Goal: Obtain resource: Download file/media

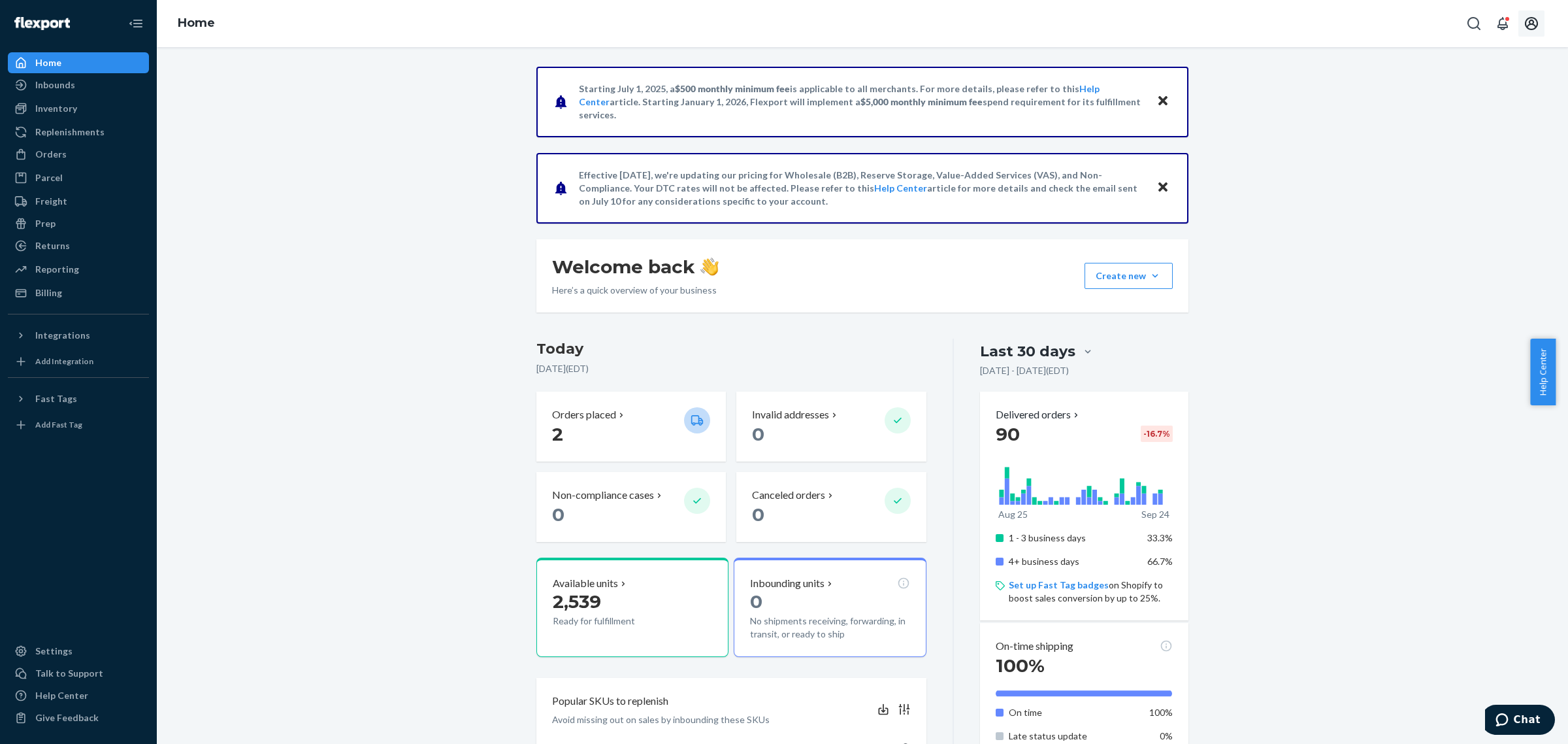
click at [1530, 24] on icon "Open account menu" at bounding box center [1531, 23] width 13 height 13
click at [1442, 272] on div "Starting [DATE], a $500 monthly minimum fee is applicable to all merchants. For…" at bounding box center [862, 571] width 1392 height 1009
click at [80, 268] on div "Reporting" at bounding box center [78, 269] width 138 height 18
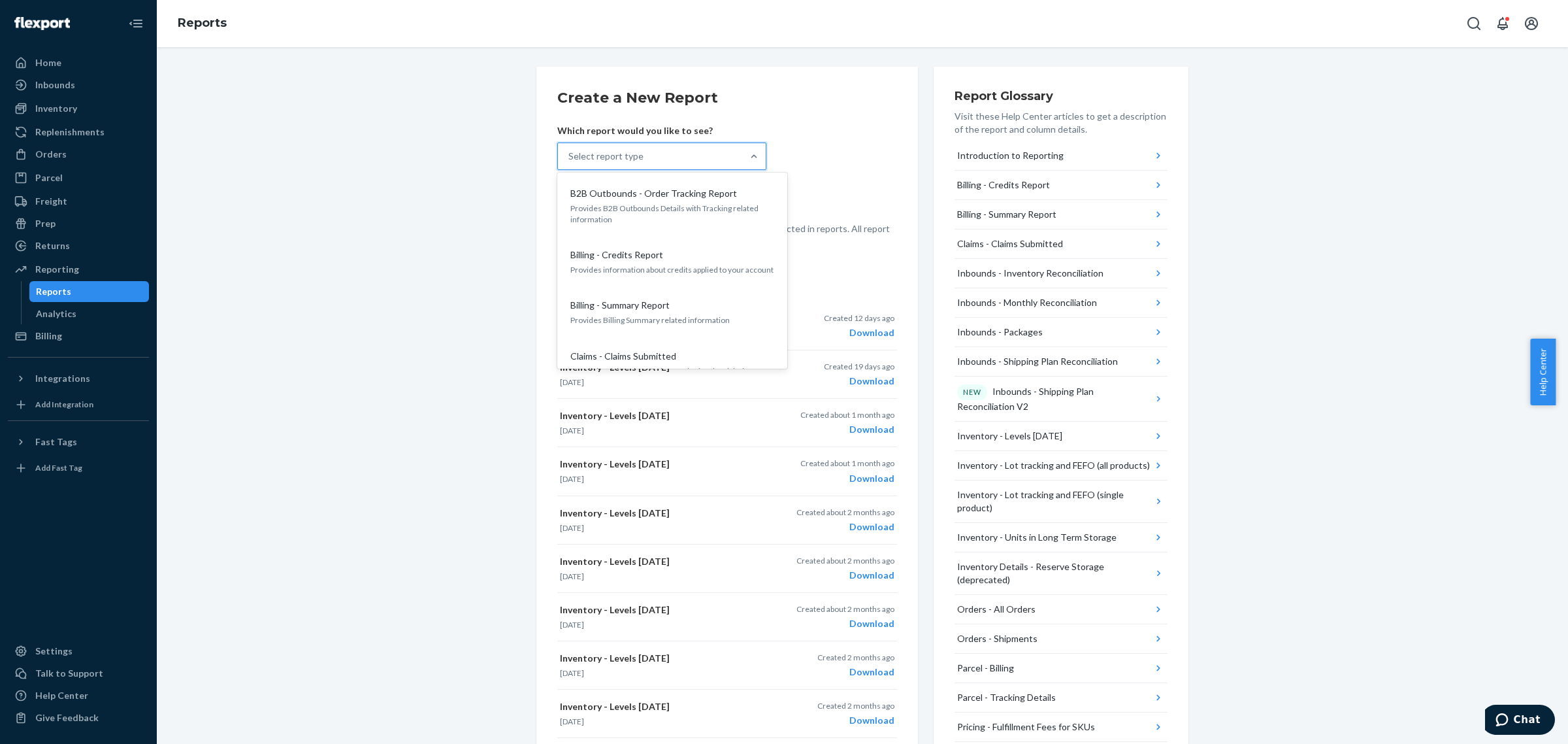
click at [658, 160] on div "Select report type" at bounding box center [649, 156] width 184 height 26
click at [569, 160] on input "option B2B Outbounds - Order Tracking Report focused, 1 of 27. 27 results avail…" at bounding box center [569, 156] width 1 height 13
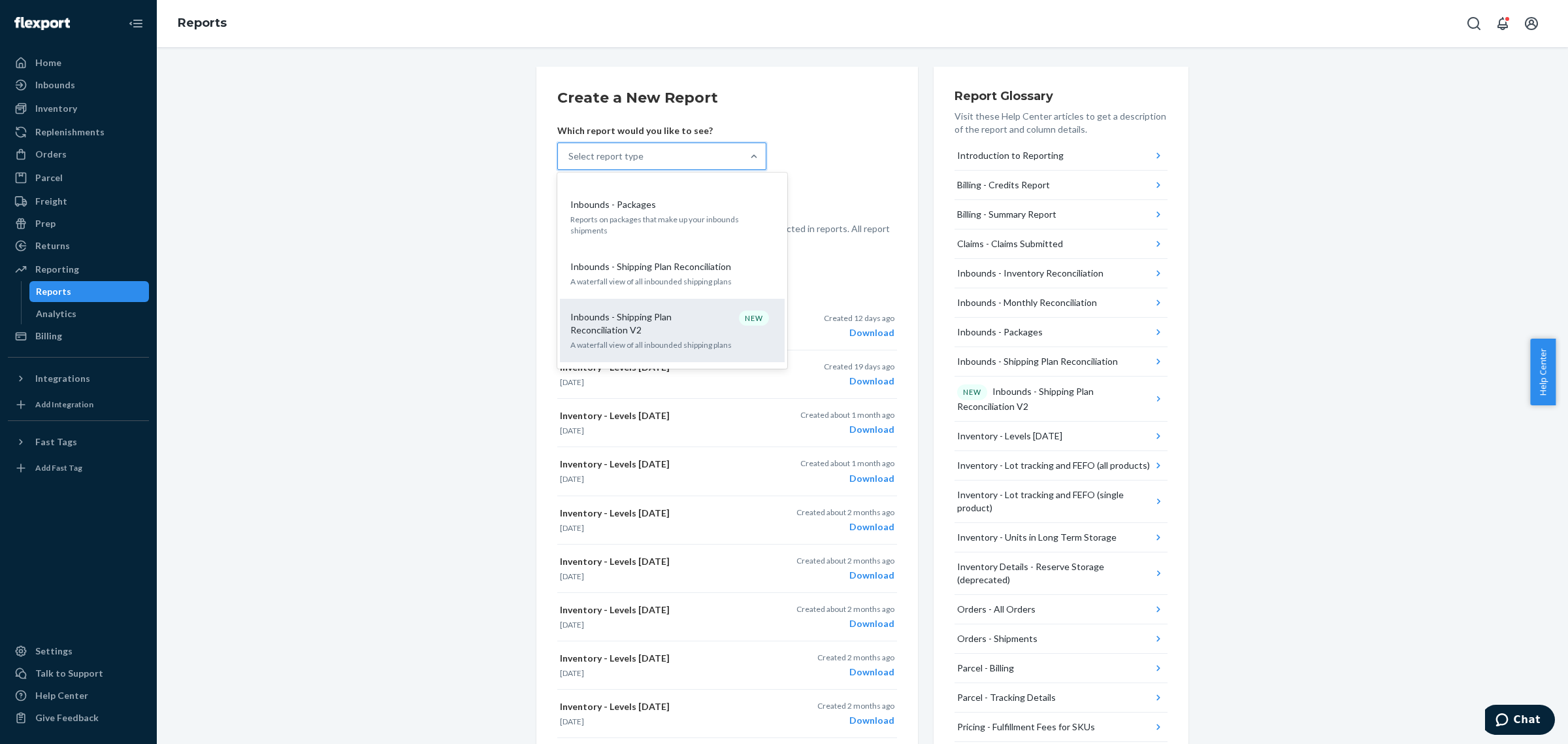
scroll to position [326, 0]
click at [624, 360] on div "Inventory - Levels [DATE] [DATE] inventory levels by SKU at each fulfillment ce…" at bounding box center [672, 385] width 225 height 50
click at [569, 163] on input "option Inbounds - Shipping Plan Reconciliation V2 focused, 9 of 27. 27 results …" at bounding box center [569, 156] width 1 height 13
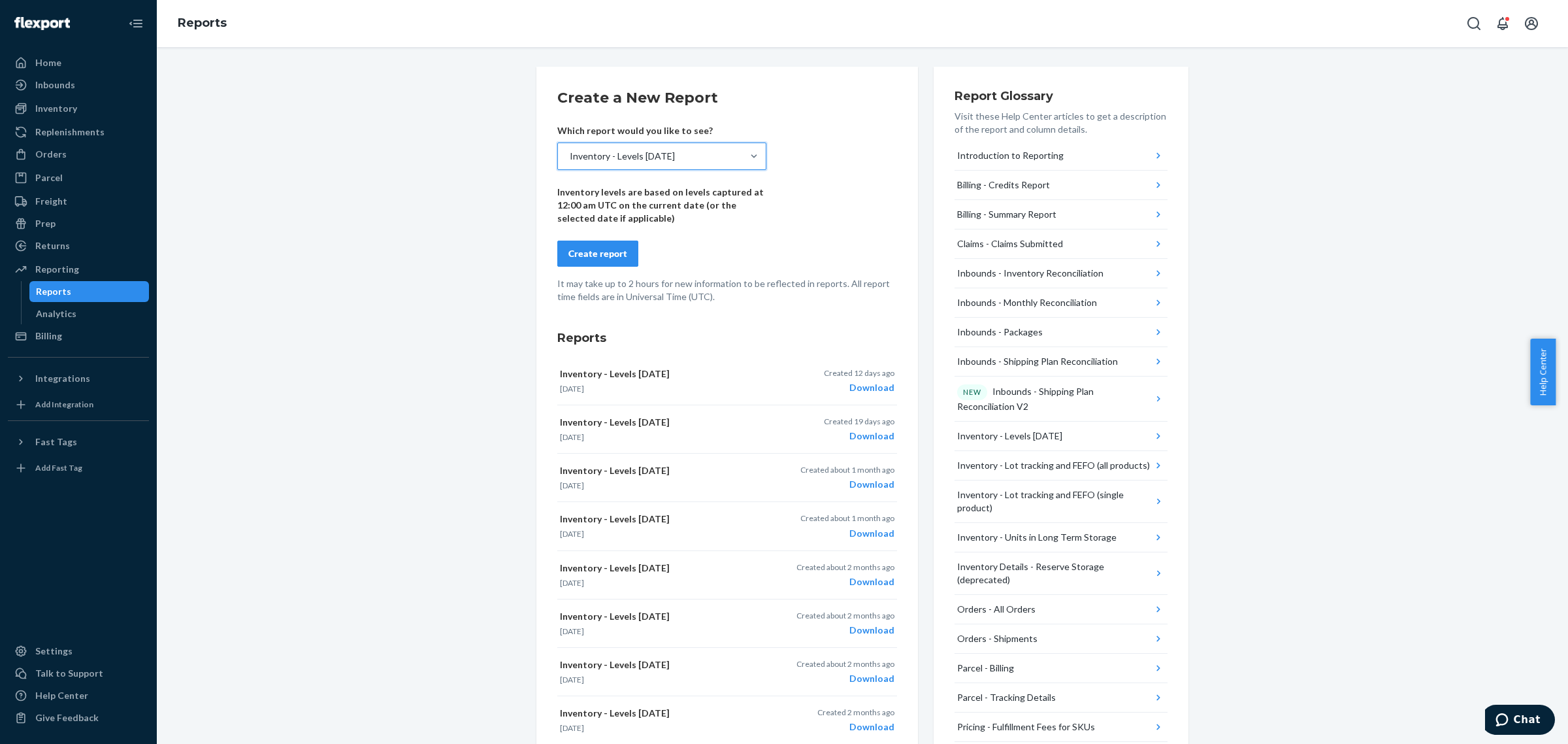
click at [615, 269] on form "Create a New Report Which report would you like to see? option Inventory - Leve…" at bounding box center [726, 195] width 340 height 215
click at [619, 254] on button "Create report" at bounding box center [597, 254] width 81 height 26
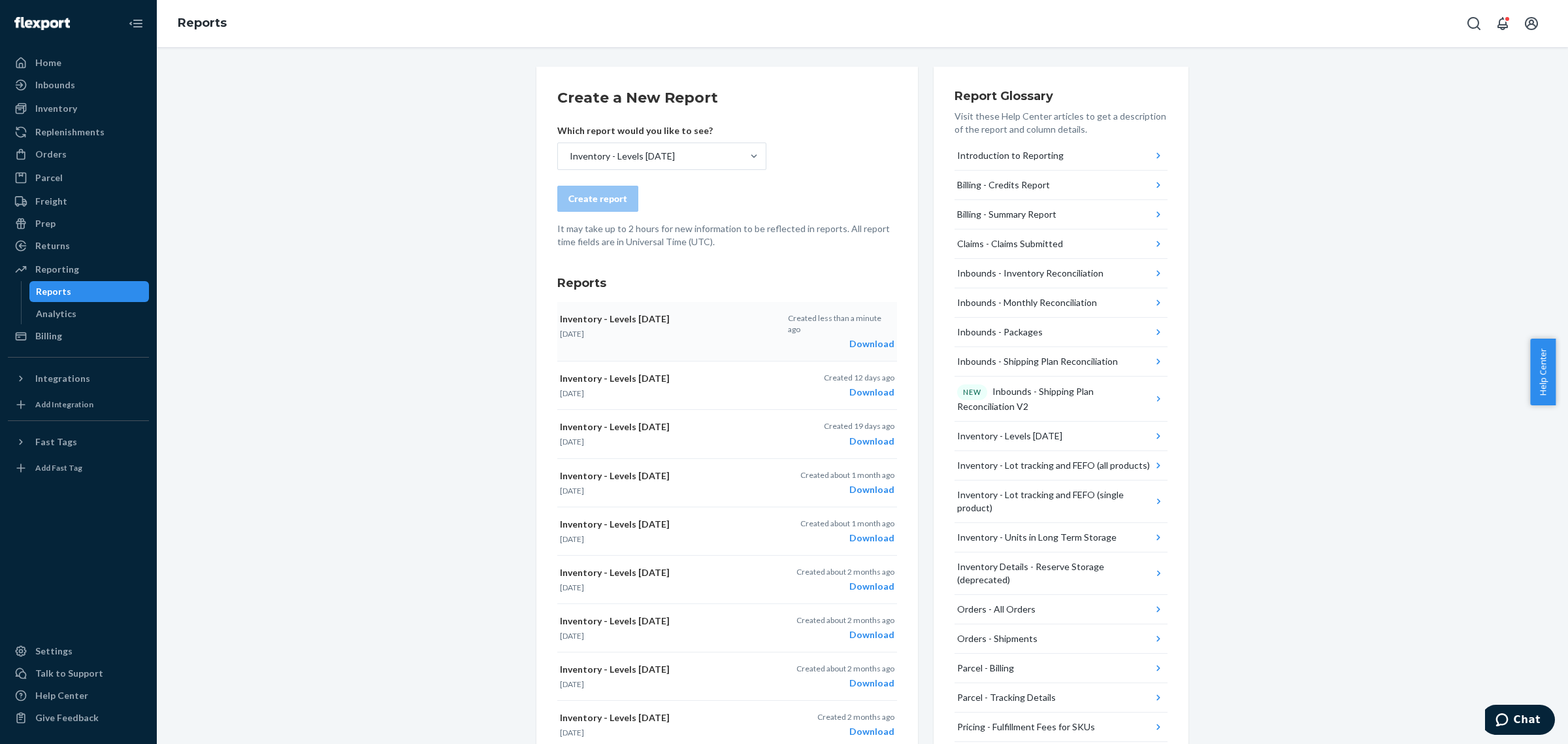
click at [883, 337] on div "Download" at bounding box center [841, 343] width 106 height 13
